Goal: Information Seeking & Learning: Find specific fact

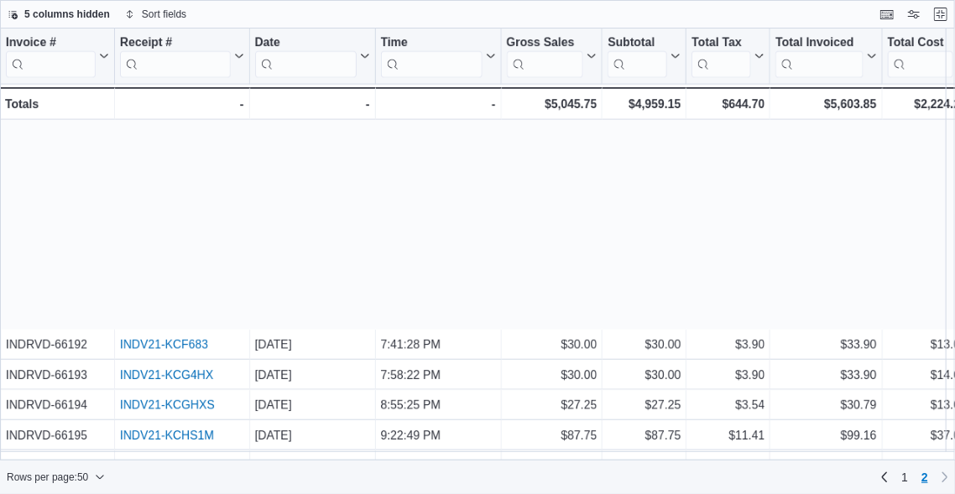
scroll to position [828, 0]
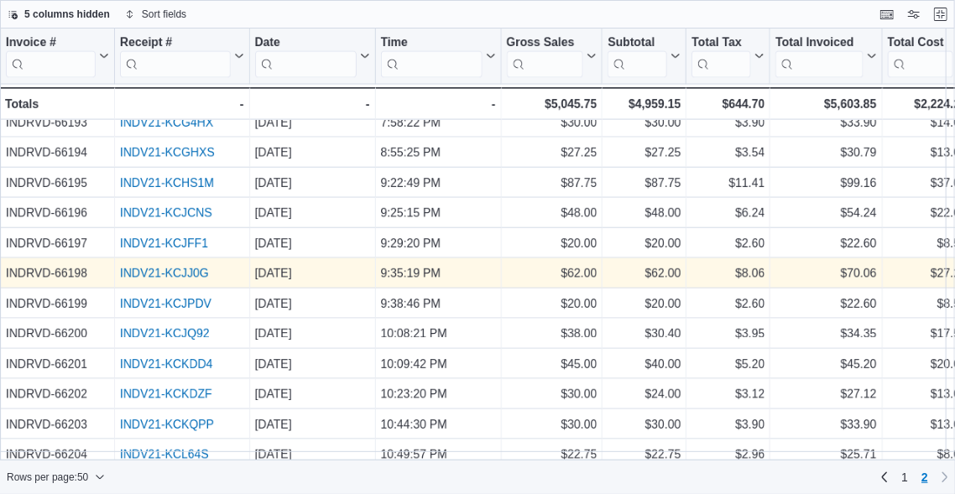
click at [163, 270] on link "INDV21-KCJJ0G" at bounding box center [164, 273] width 89 height 13
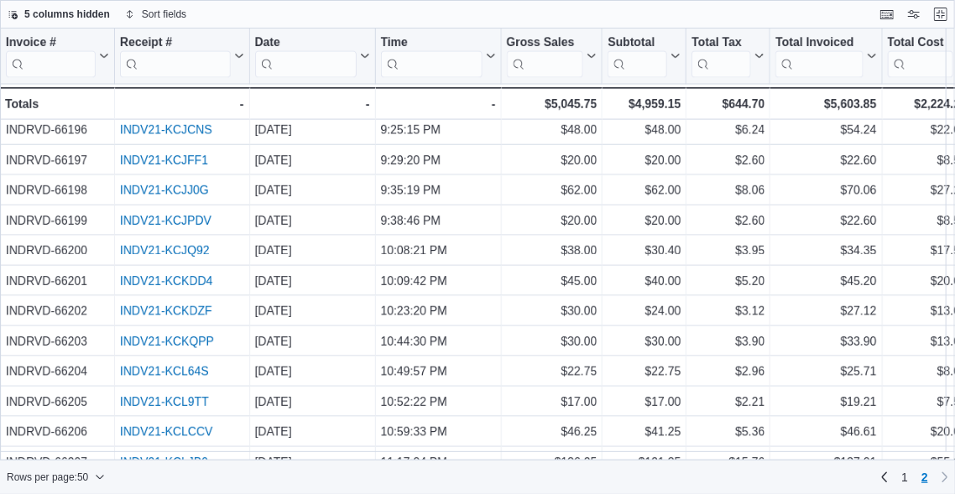
scroll to position [995, 0]
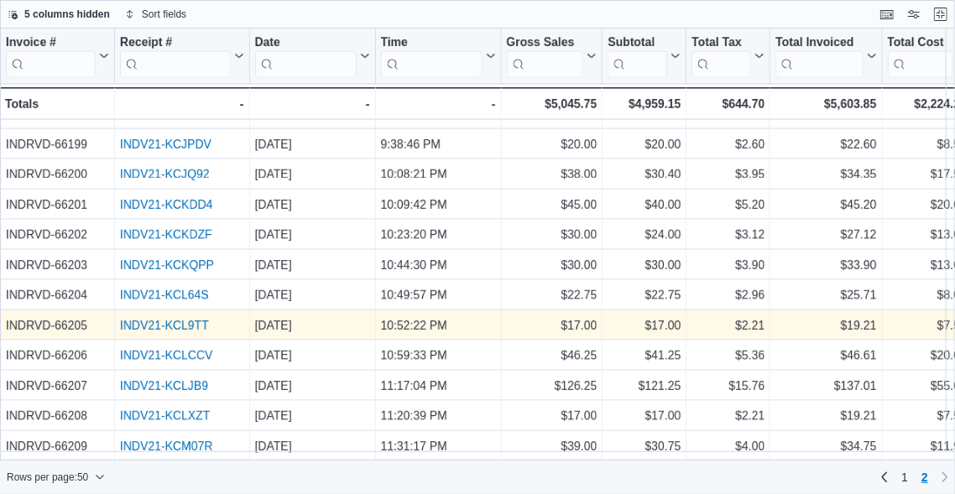
click at [175, 319] on link "INDV21-KCL9TT" at bounding box center [164, 325] width 89 height 13
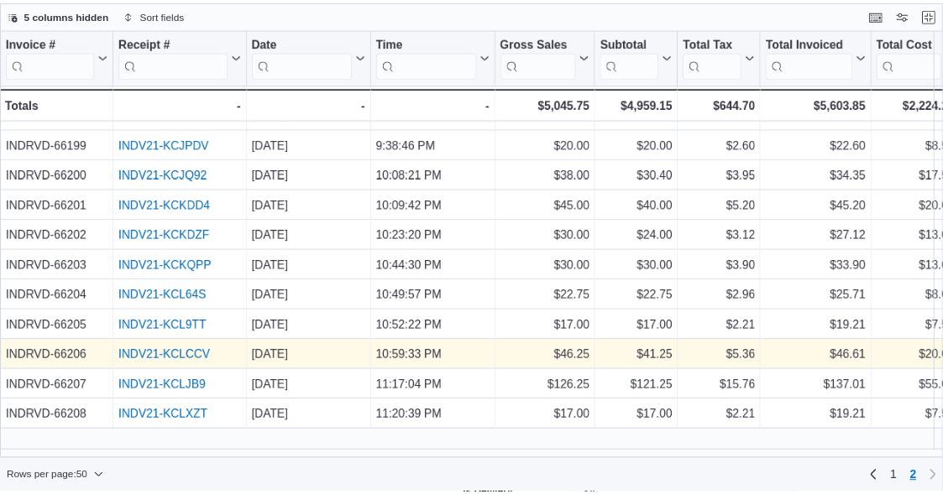
scroll to position [660, 0]
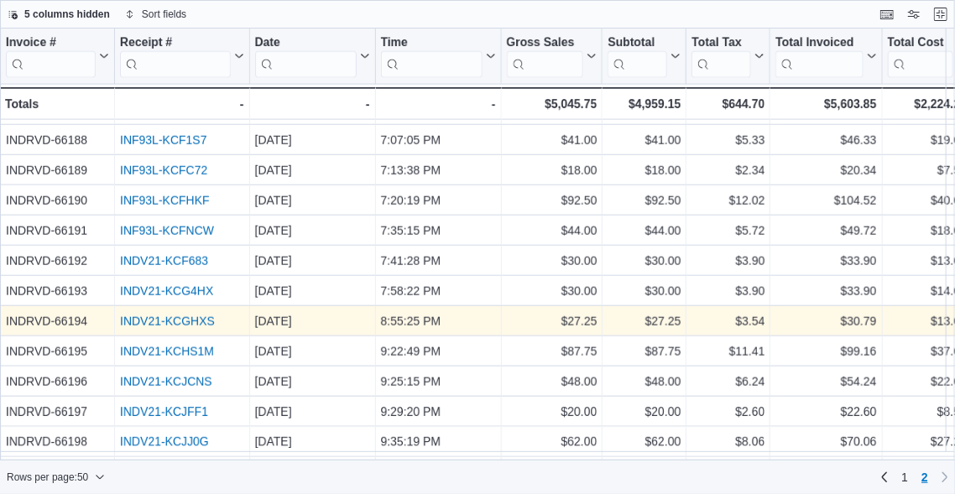
click at [150, 315] on link "INDV21-KCGHXS" at bounding box center [167, 321] width 95 height 13
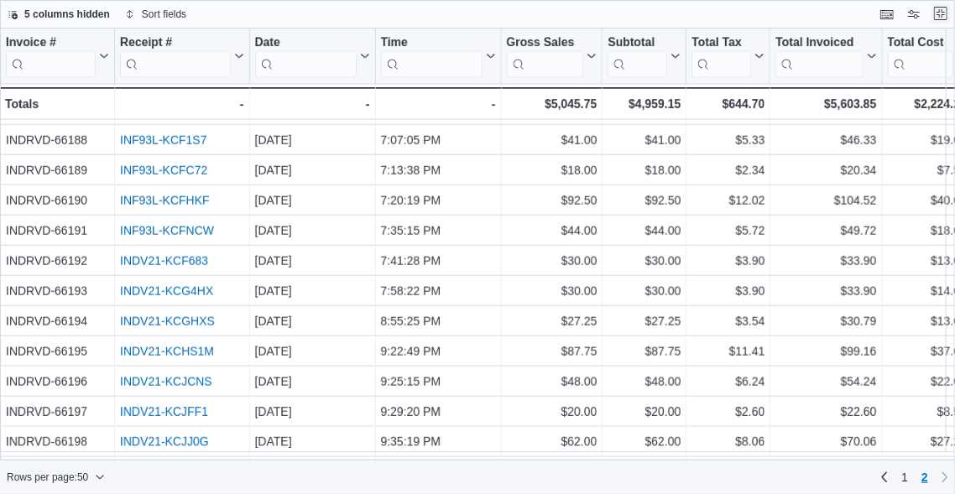
click at [940, 13] on button "Exit fullscreen" at bounding box center [941, 13] width 20 height 20
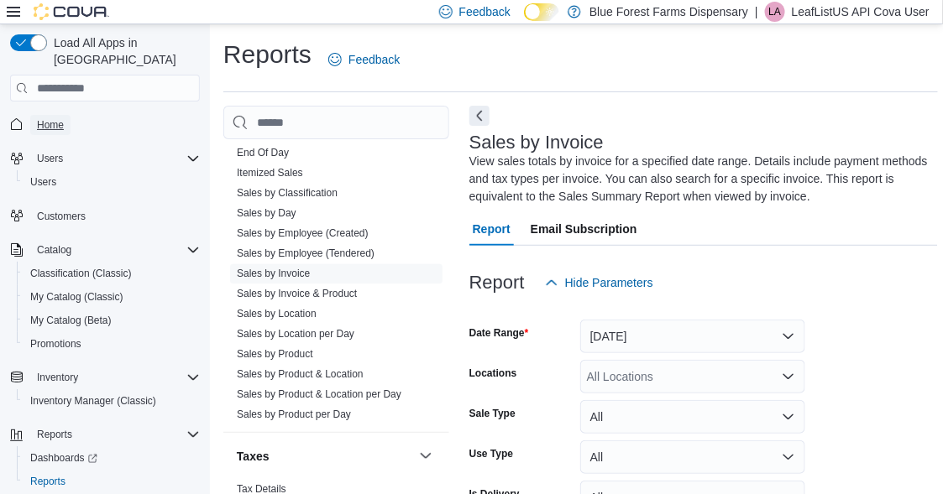
click at [51, 118] on span "Home" at bounding box center [50, 124] width 27 height 13
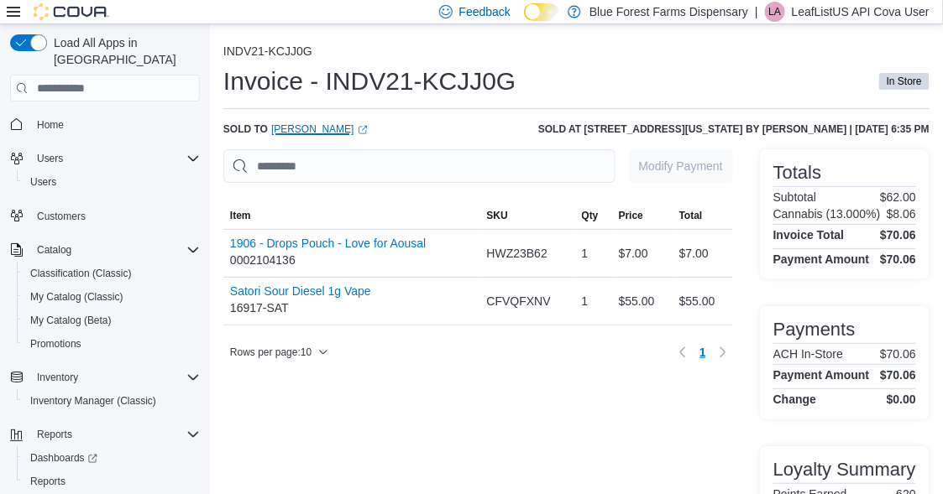
click at [312, 131] on link "Mohammed Katbah (opens in a new tab or window)" at bounding box center [319, 129] width 97 height 13
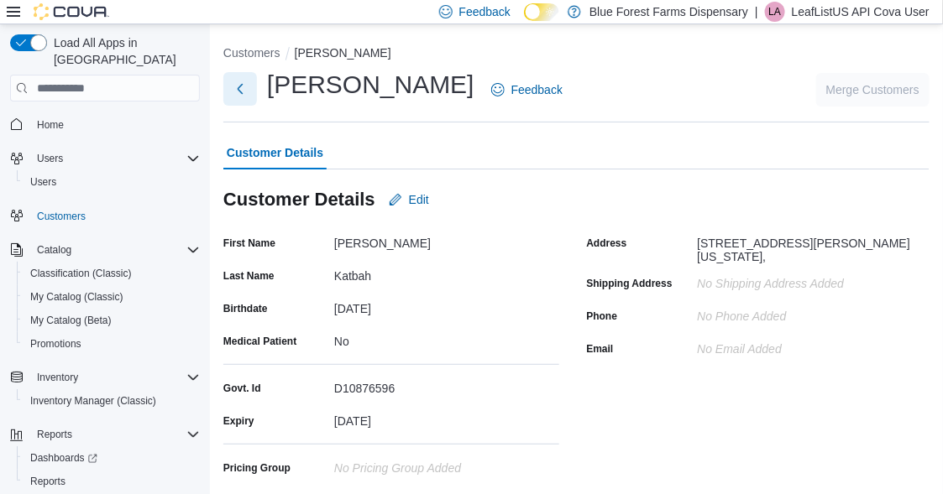
click at [246, 87] on button "Next" at bounding box center [240, 89] width 34 height 34
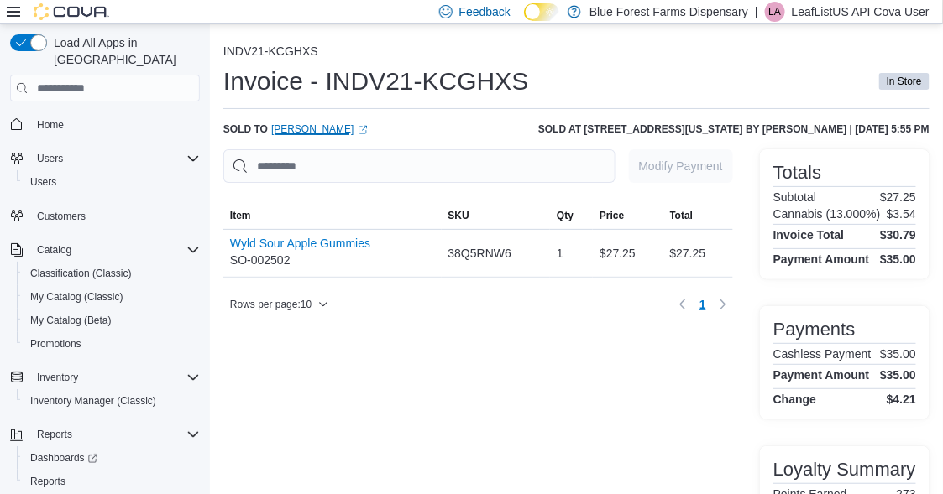
click at [337, 128] on link "[PERSON_NAME] (opens in a new tab or window)" at bounding box center [319, 129] width 97 height 13
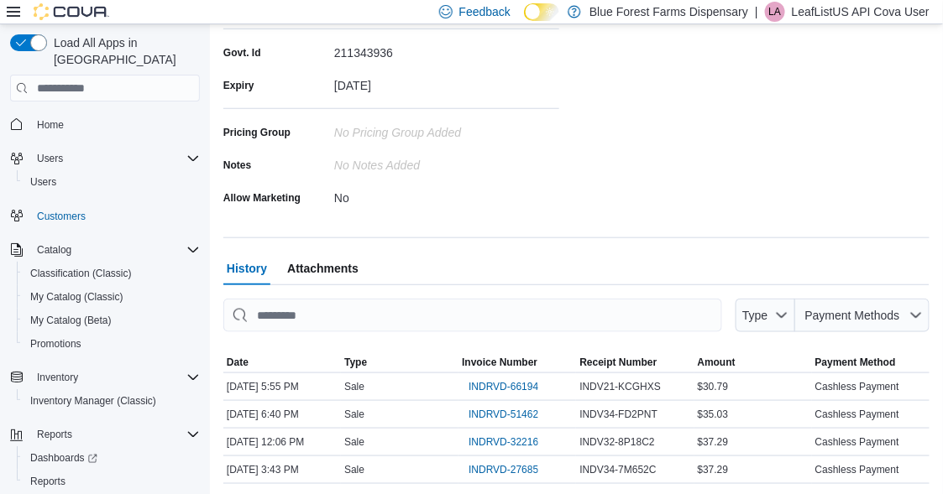
scroll to position [398, 0]
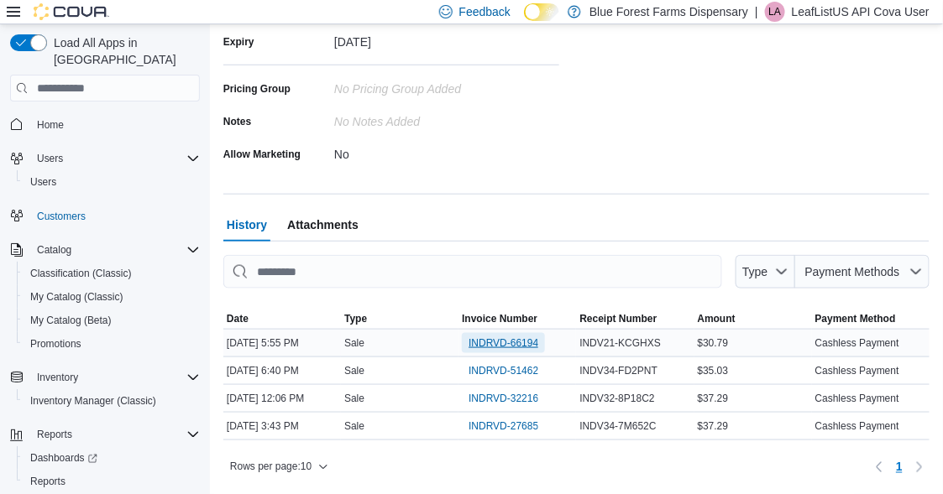
click at [490, 337] on span "INDRVD-66194" at bounding box center [503, 343] width 70 height 13
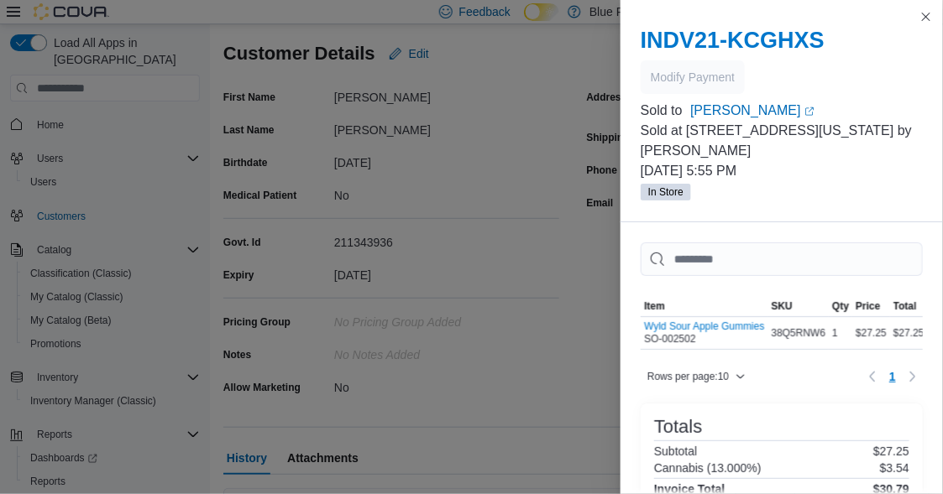
scroll to position [0, 0]
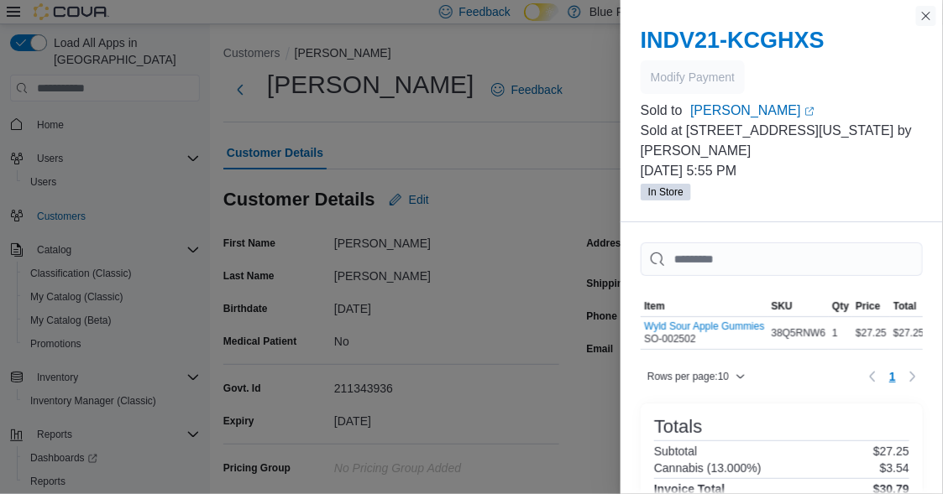
click at [923, 16] on button "Close this dialog" at bounding box center [926, 16] width 20 height 20
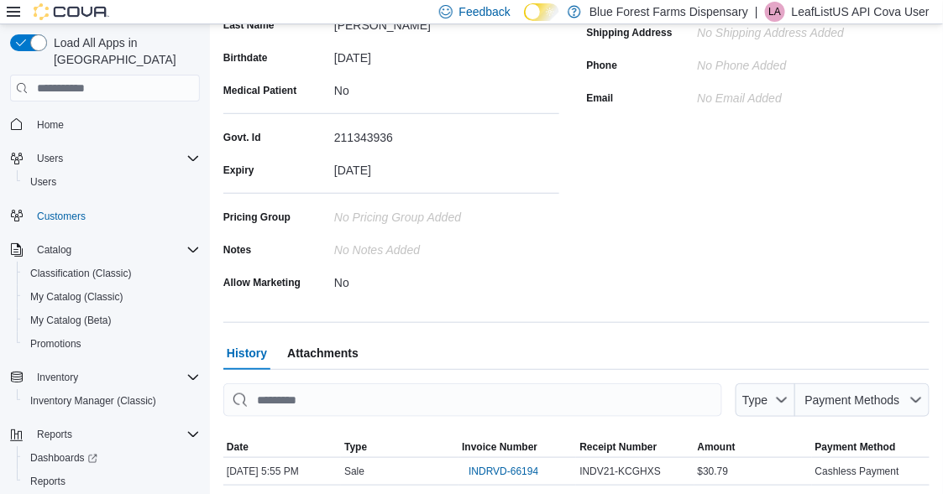
scroll to position [398, 0]
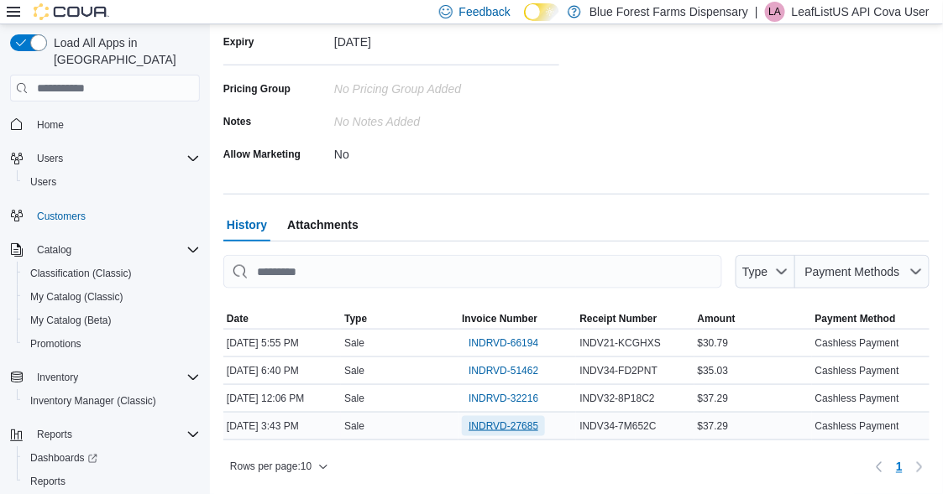
click at [509, 424] on span "INDRVD-27685" at bounding box center [503, 426] width 70 height 13
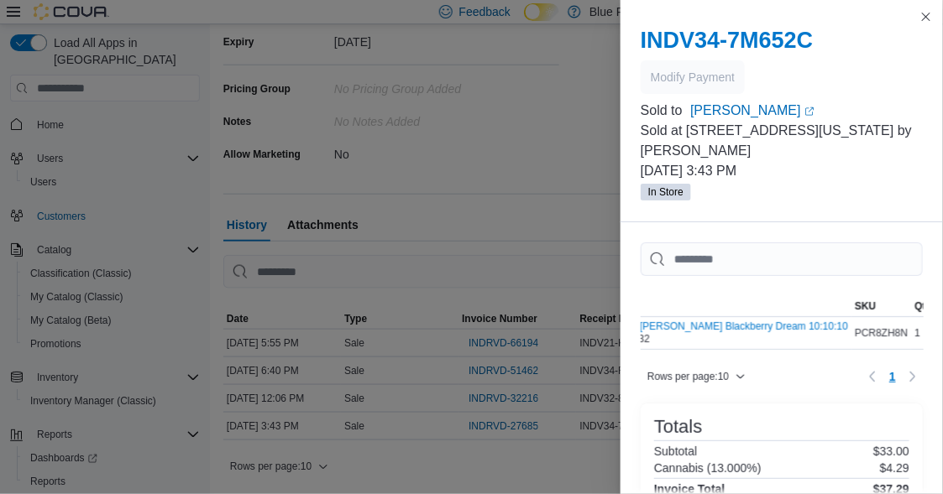
scroll to position [0, 0]
click at [924, 19] on button "Close this dialog" at bounding box center [926, 16] width 20 height 20
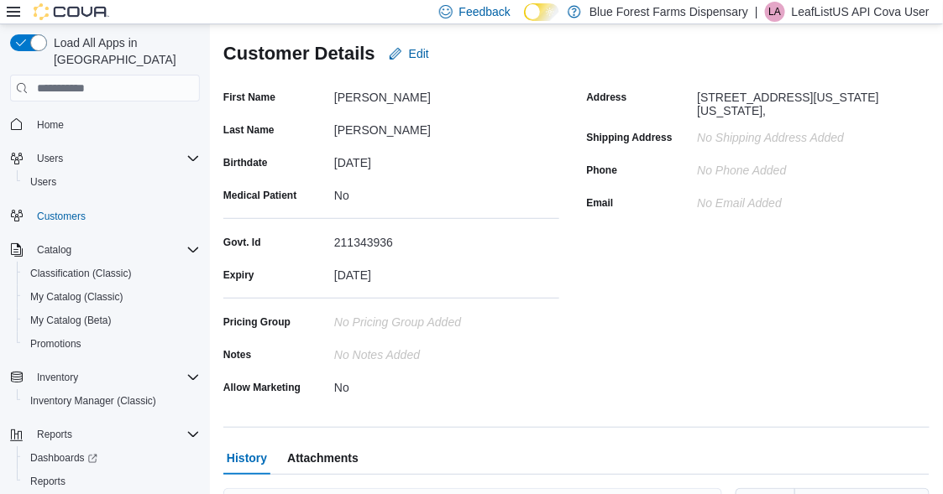
scroll to position [62, 0]
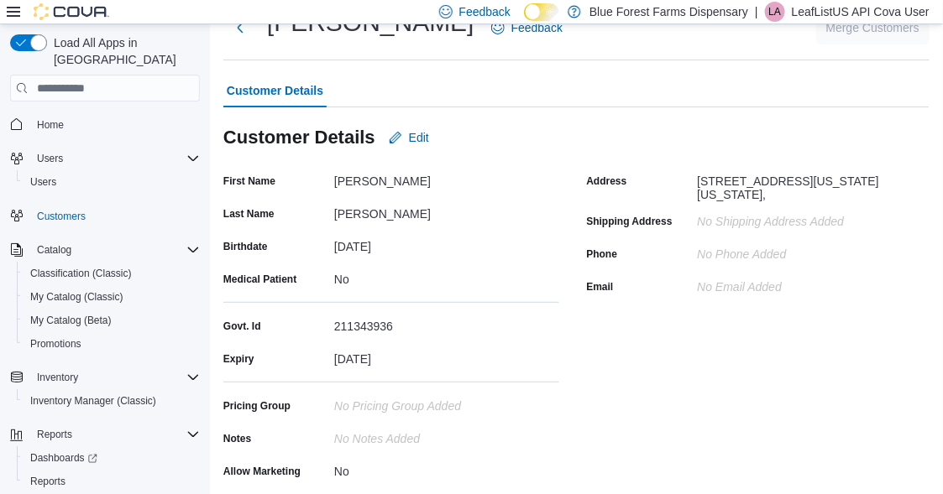
drag, startPoint x: 696, startPoint y: 177, endPoint x: 896, endPoint y: 195, distance: 200.5
click at [896, 195] on div "Address 97 LEXINGTON AVE 3D, NEW YORK, New York, United States, 100160000," at bounding box center [755, 185] width 336 height 34
